Goal: Information Seeking & Learning: Learn about a topic

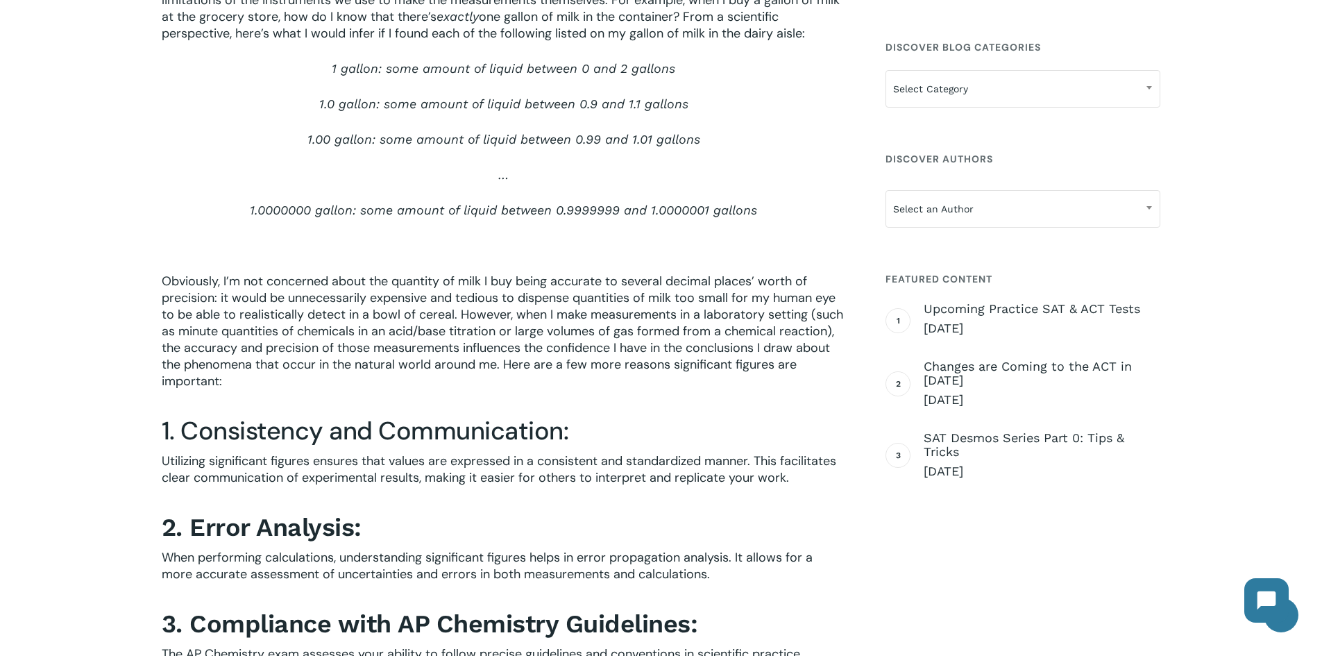
scroll to position [694, 0]
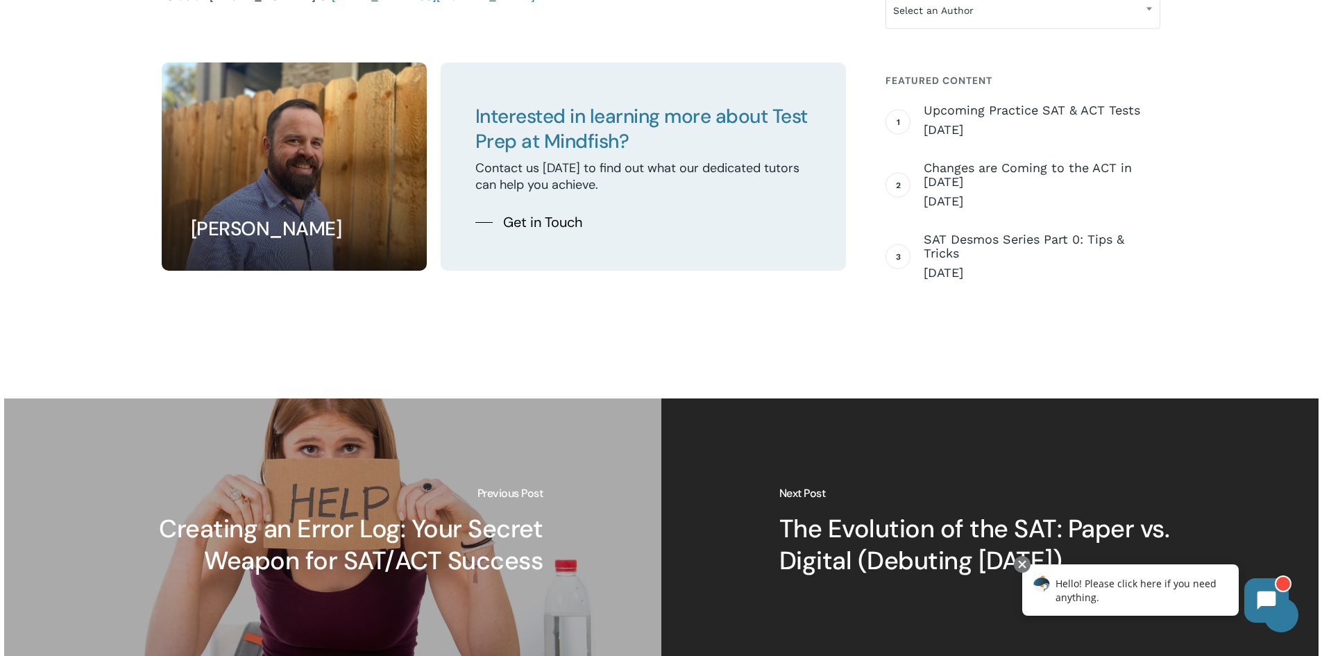
scroll to position [2776, 0]
